Goal: Task Accomplishment & Management: Complete application form

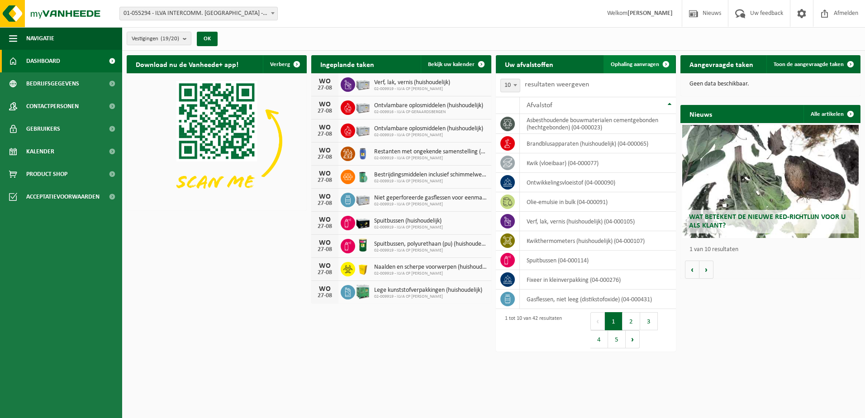
click at [654, 67] on link "Ophaling aanvragen" at bounding box center [638, 64] width 71 height 18
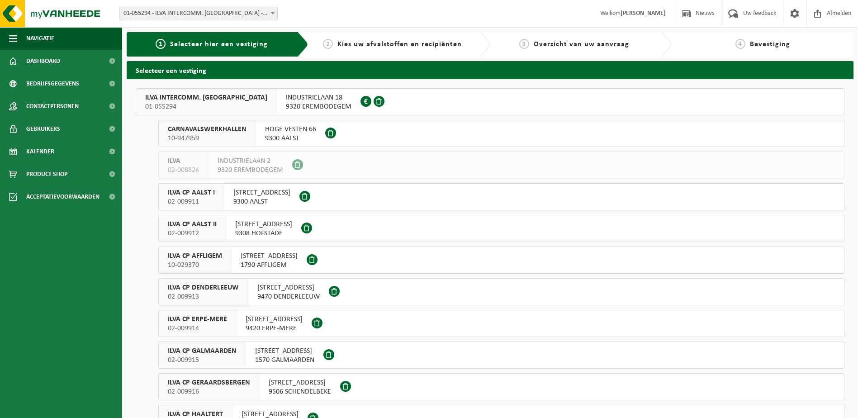
click at [204, 96] on span "ILVA INTERCOMM. EREMBODEGEM" at bounding box center [206, 97] width 122 height 9
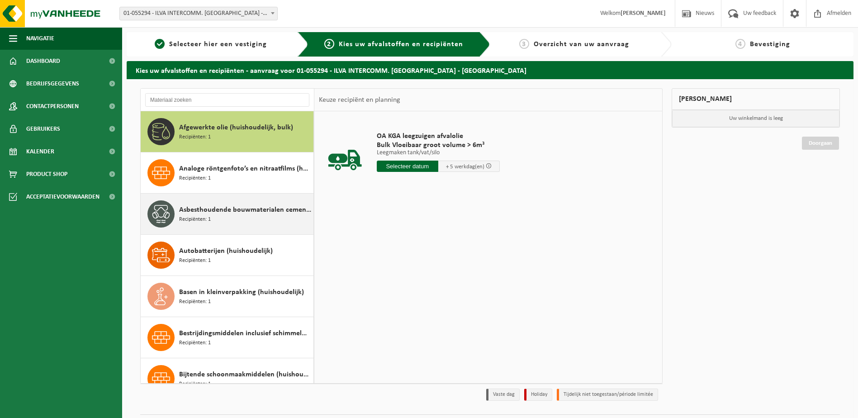
click at [199, 208] on span "Asbesthoudende bouwmaterialen cementgebonden (hechtgebonden)" at bounding box center [245, 209] width 132 height 11
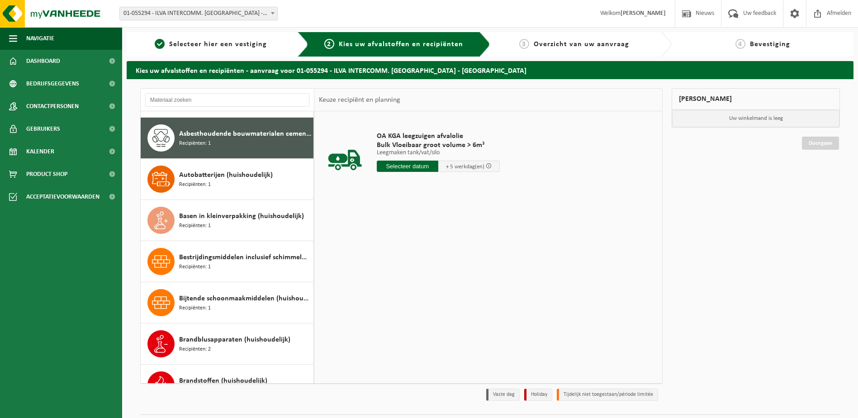
scroll to position [82, 0]
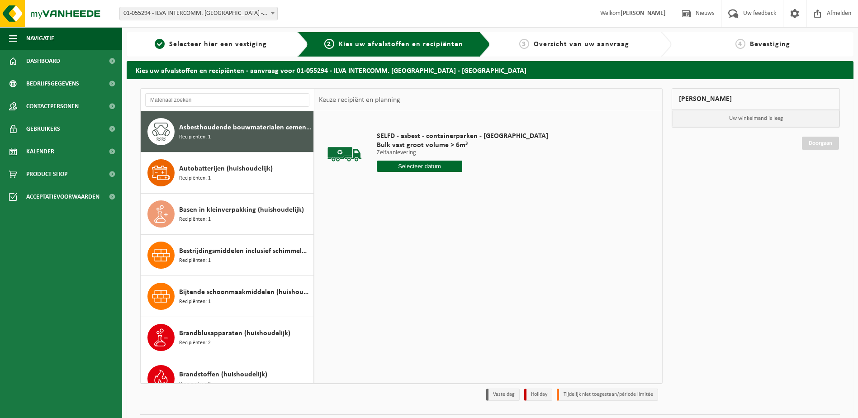
click at [402, 168] on input "text" at bounding box center [420, 166] width 86 height 11
click at [482, 191] on icon at bounding box center [479, 187] width 14 height 14
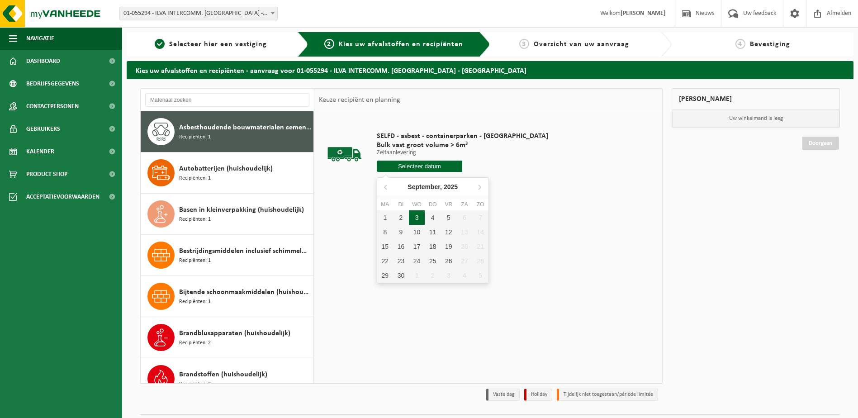
click at [411, 214] on div "3" at bounding box center [417, 217] width 16 height 14
type input "Van 2025-09-03"
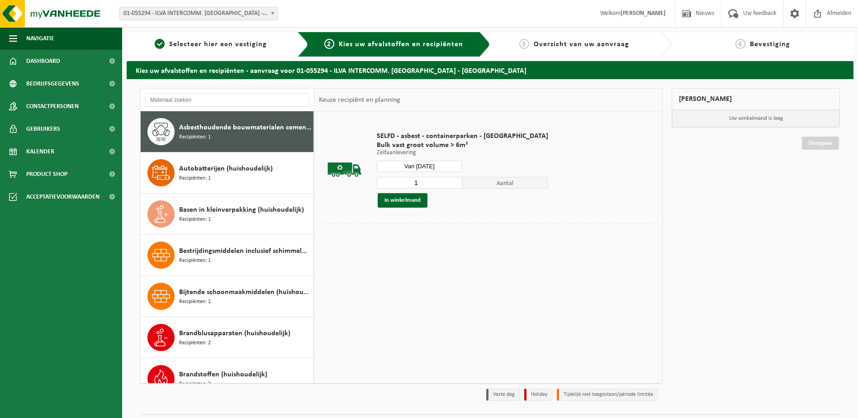
drag, startPoint x: 413, startPoint y: 184, endPoint x: 401, endPoint y: 182, distance: 11.9
click at [401, 182] on input "1" at bounding box center [420, 183] width 86 height 12
click at [425, 181] on input "2" at bounding box center [420, 183] width 86 height 12
click at [427, 181] on input "3" at bounding box center [420, 183] width 86 height 12
type input "4"
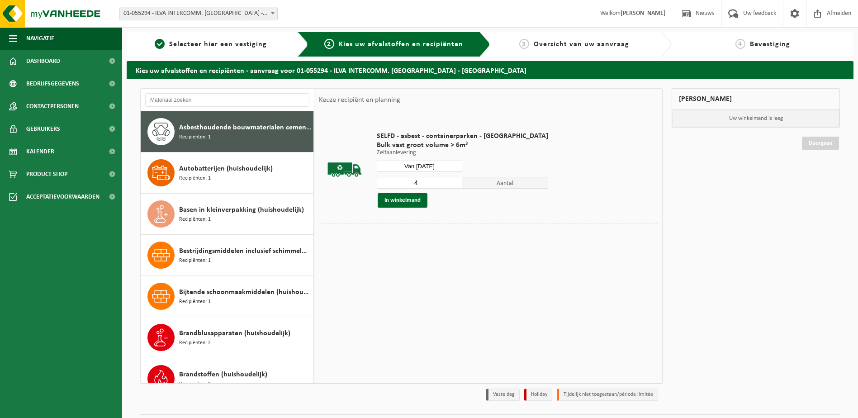
click at [427, 181] on input "4" at bounding box center [420, 183] width 86 height 12
click at [406, 197] on button "In winkelmand" at bounding box center [403, 200] width 50 height 14
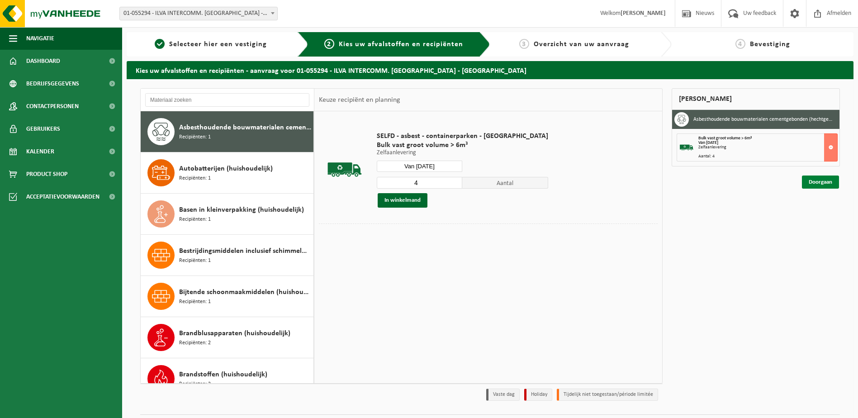
click at [820, 185] on link "Doorgaan" at bounding box center [820, 181] width 37 height 13
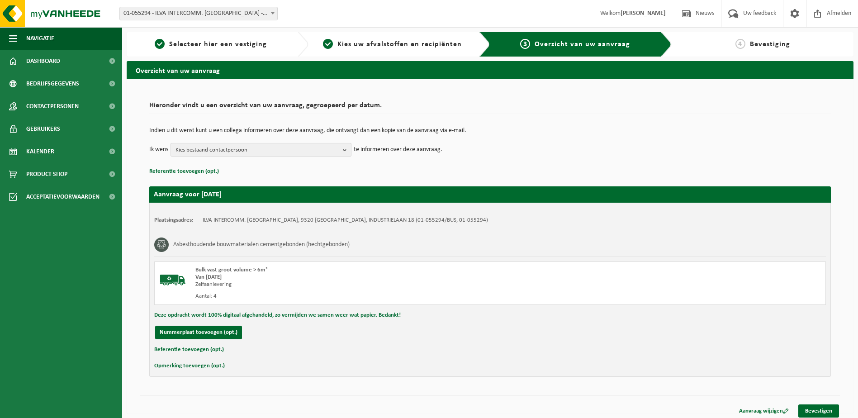
click at [320, 153] on span "Kies bestaand contactpersoon" at bounding box center [257, 150] width 164 height 14
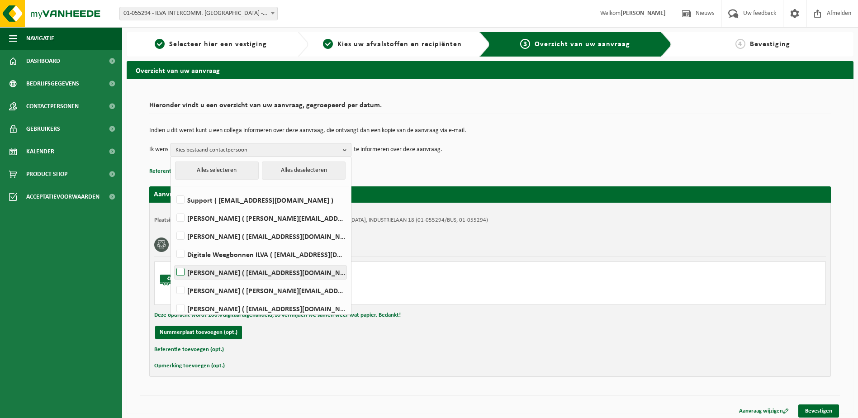
click at [182, 270] on label "[PERSON_NAME] ( [EMAIL_ADDRESS][DOMAIN_NAME] )" at bounding box center [261, 272] width 172 height 14
click at [173, 261] on input "Arne Ketsman ( arne.ketsman@ilva.be )" at bounding box center [173, 260] width 0 height 0
checkbox input "true"
click at [181, 287] on label "Andy Provost ( andy.provost@ilva.be )" at bounding box center [261, 291] width 172 height 14
click at [173, 279] on input "Andy Provost ( andy.provost@ilva.be )" at bounding box center [173, 279] width 0 height 0
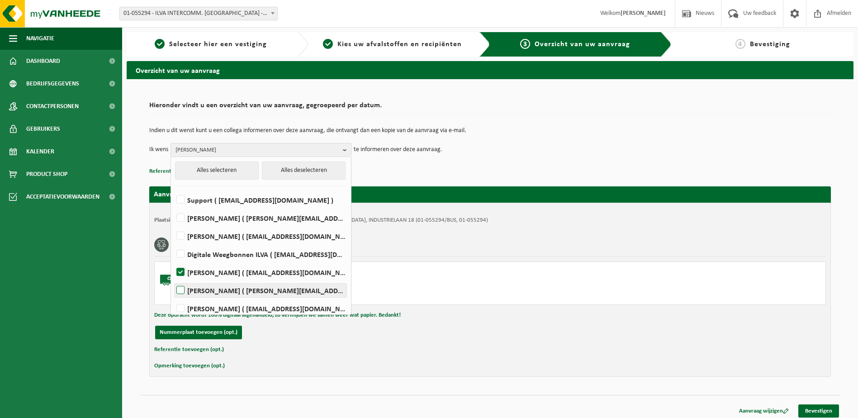
checkbox input "true"
click at [183, 201] on label "Support ( support.rp@ilva.be )" at bounding box center [261, 200] width 172 height 14
click at [173, 189] on input "Support ( support.rp@ilva.be )" at bounding box center [173, 188] width 0 height 0
checkbox input "true"
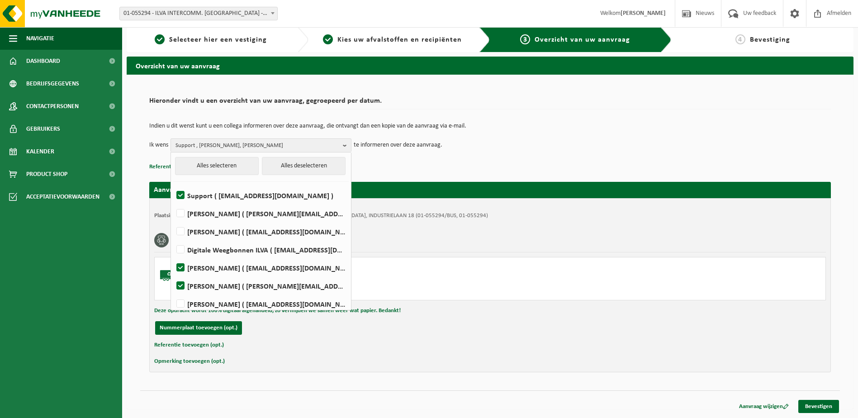
click at [454, 166] on p "Referentie toevoegen (opt.)" at bounding box center [489, 167] width 681 height 12
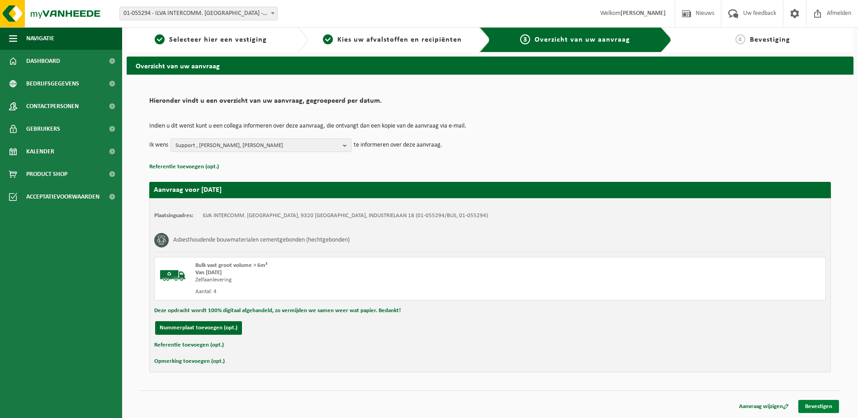
click at [819, 407] on link "Bevestigen" at bounding box center [818, 406] width 41 height 13
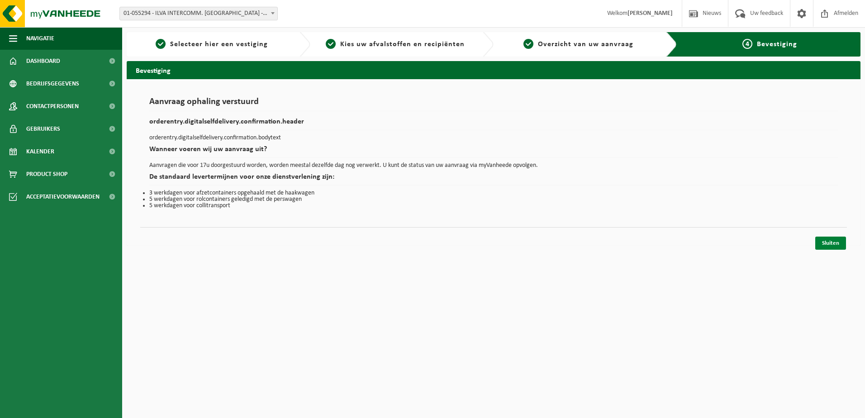
click at [834, 240] on link "Sluiten" at bounding box center [830, 242] width 31 height 13
